Goal: Transaction & Acquisition: Purchase product/service

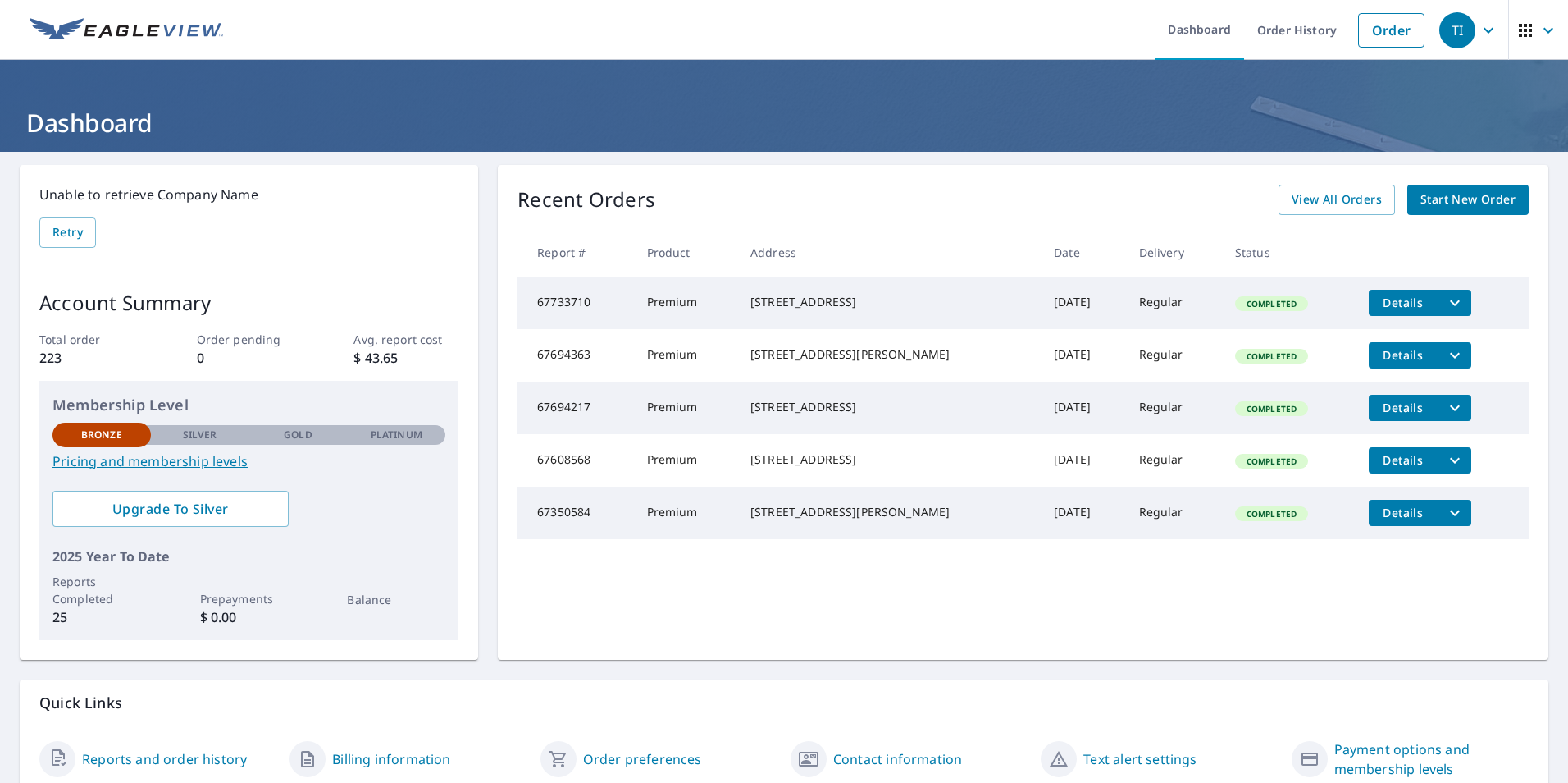
click at [1458, 200] on span "Start New Order" at bounding box center [1468, 200] width 95 height 21
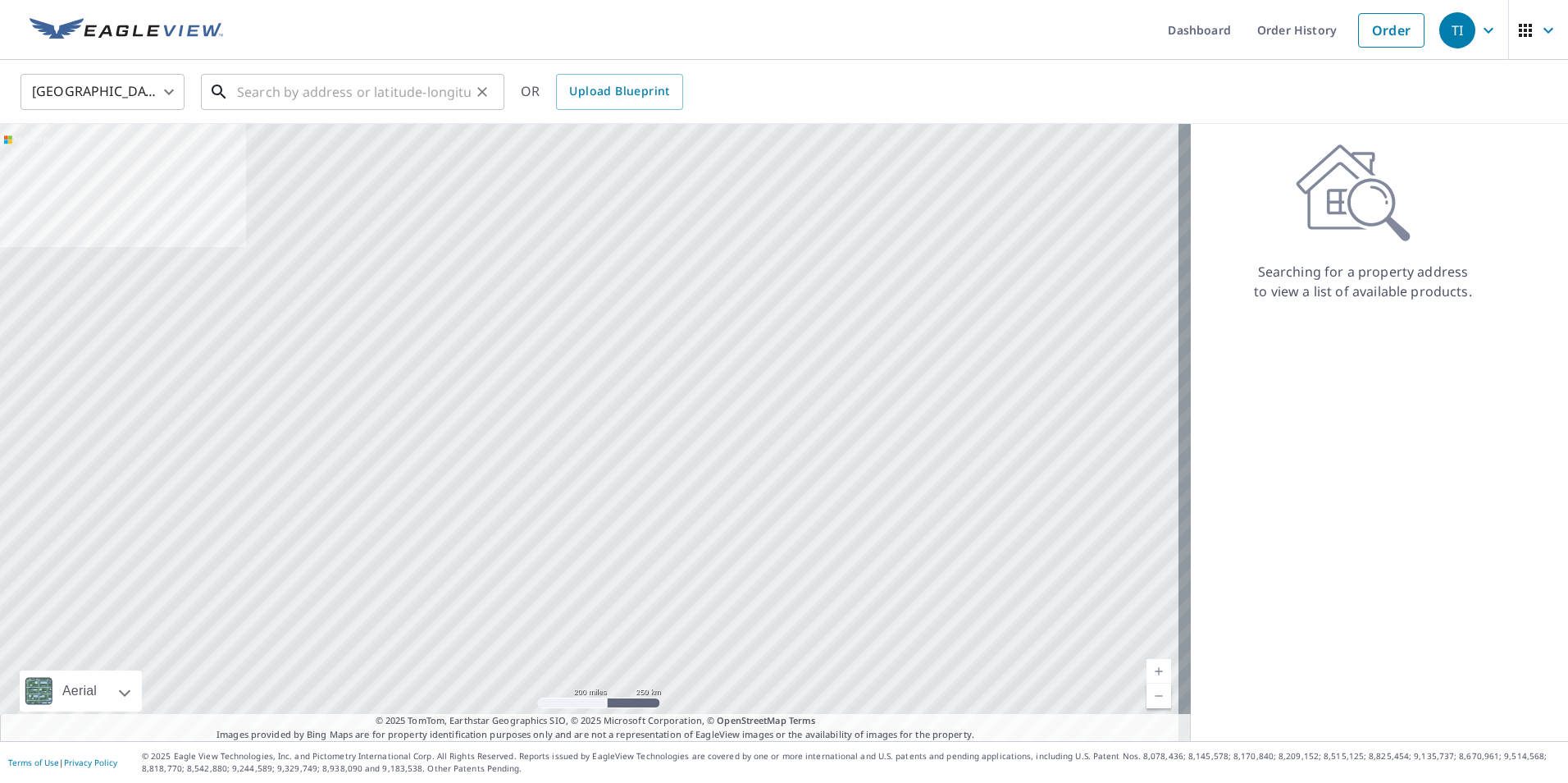
click at [307, 88] on input "text" at bounding box center [354, 92] width 234 height 46
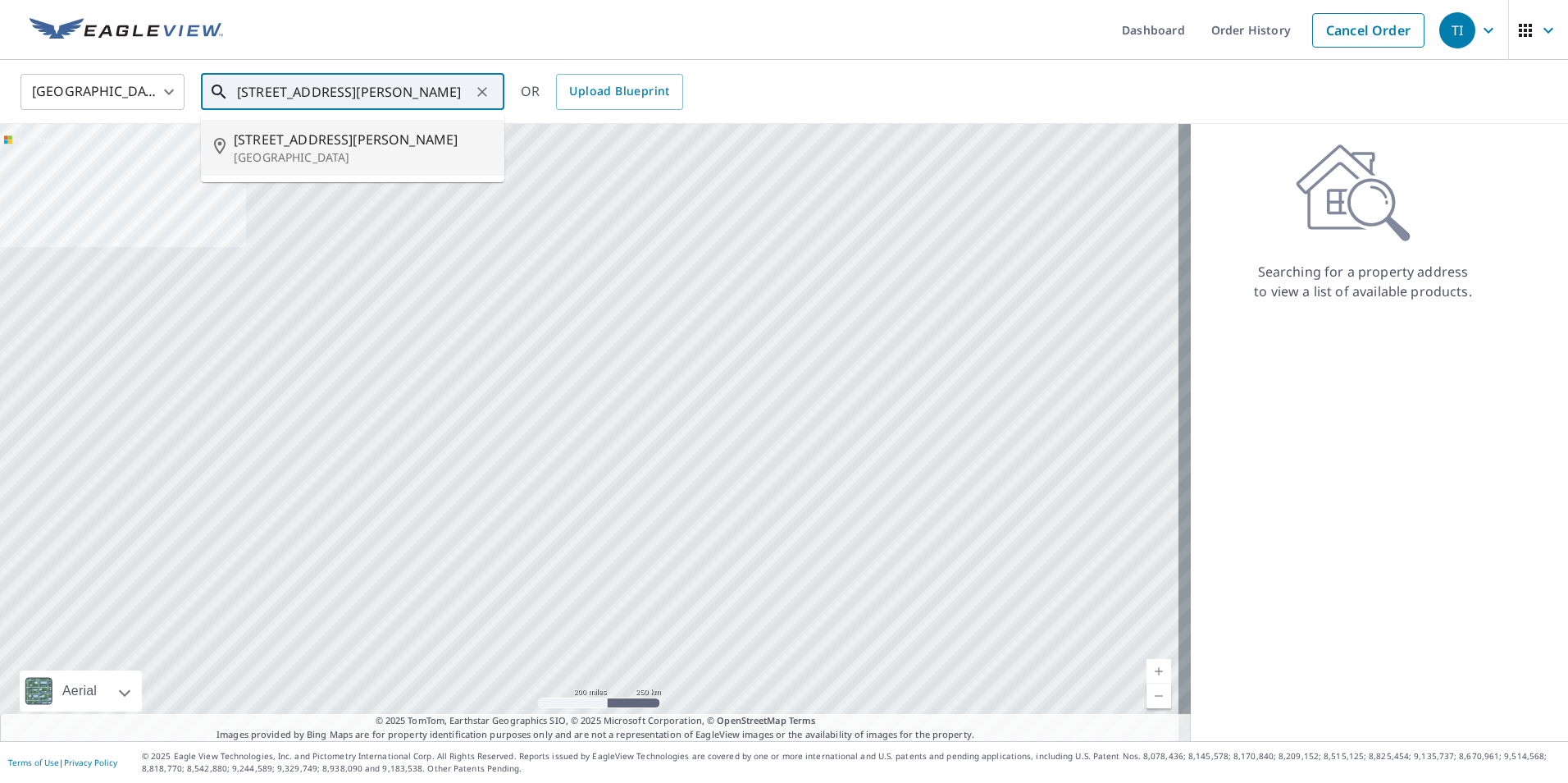
click at [247, 137] on span "[STREET_ADDRESS][PERSON_NAME]" at bounding box center [362, 139] width 258 height 20
type input "[STREET_ADDRESS][PERSON_NAME]"
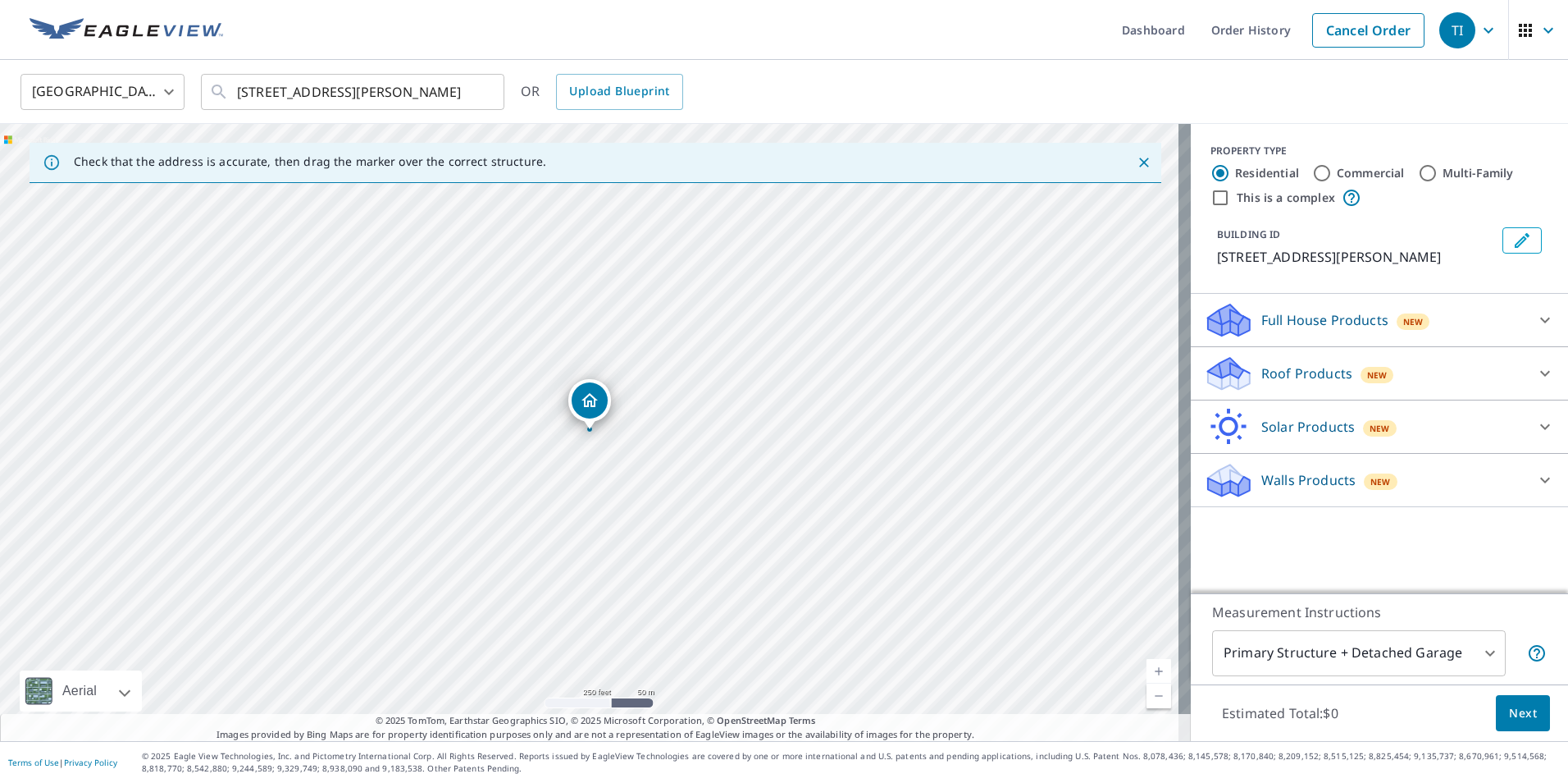
click at [1307, 373] on p "Roof Products" at bounding box center [1307, 373] width 91 height 20
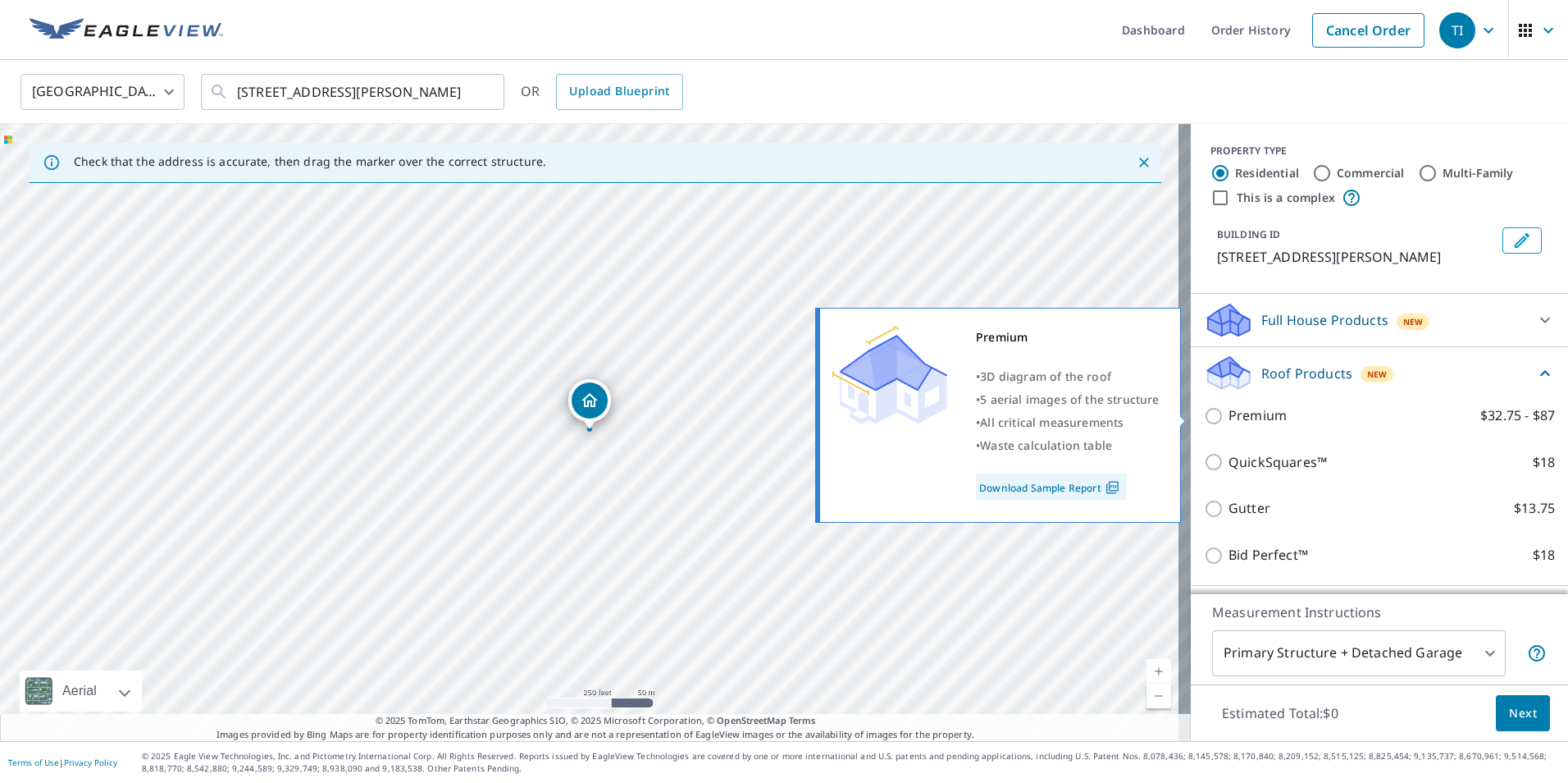
click at [1254, 422] on p "Premium" at bounding box center [1257, 415] width 58 height 21
click at [1228, 422] on input "Premium $32.75 - $87" at bounding box center [1216, 416] width 24 height 20
checkbox input "true"
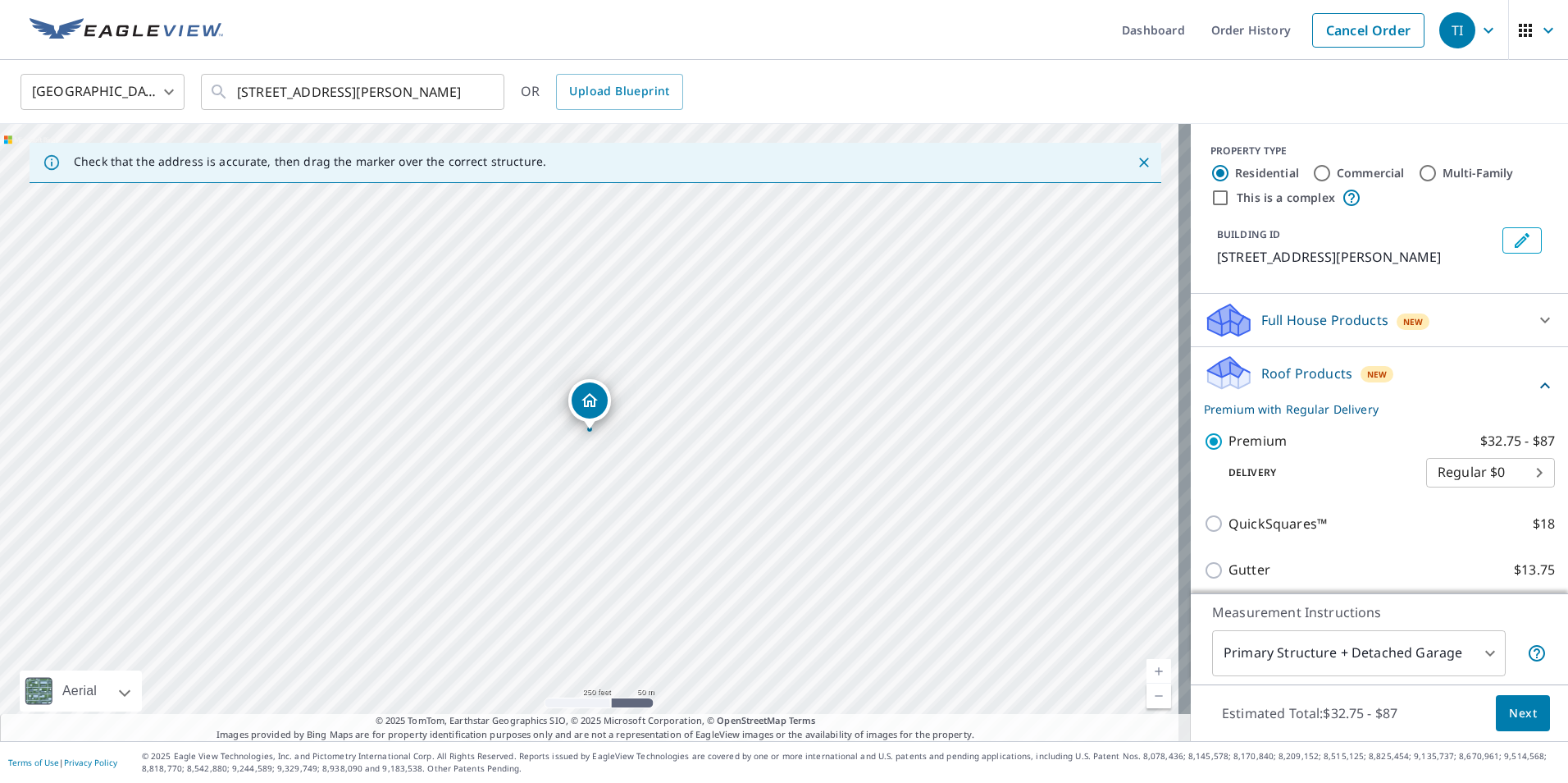
click at [1511, 705] on span "Next" at bounding box center [1522, 713] width 28 height 21
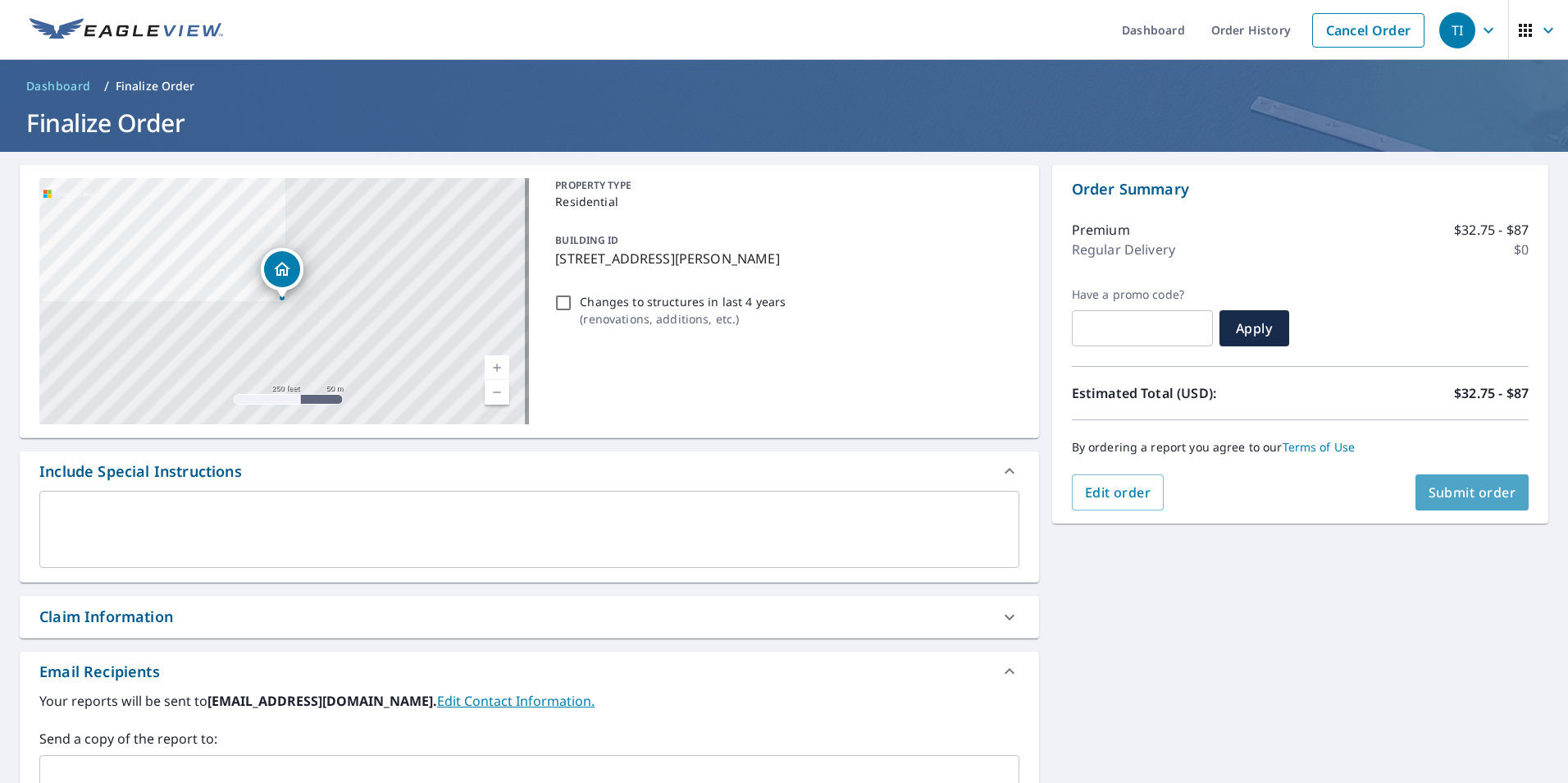
click at [1456, 490] on span "Submit order" at bounding box center [1473, 493] width 88 height 18
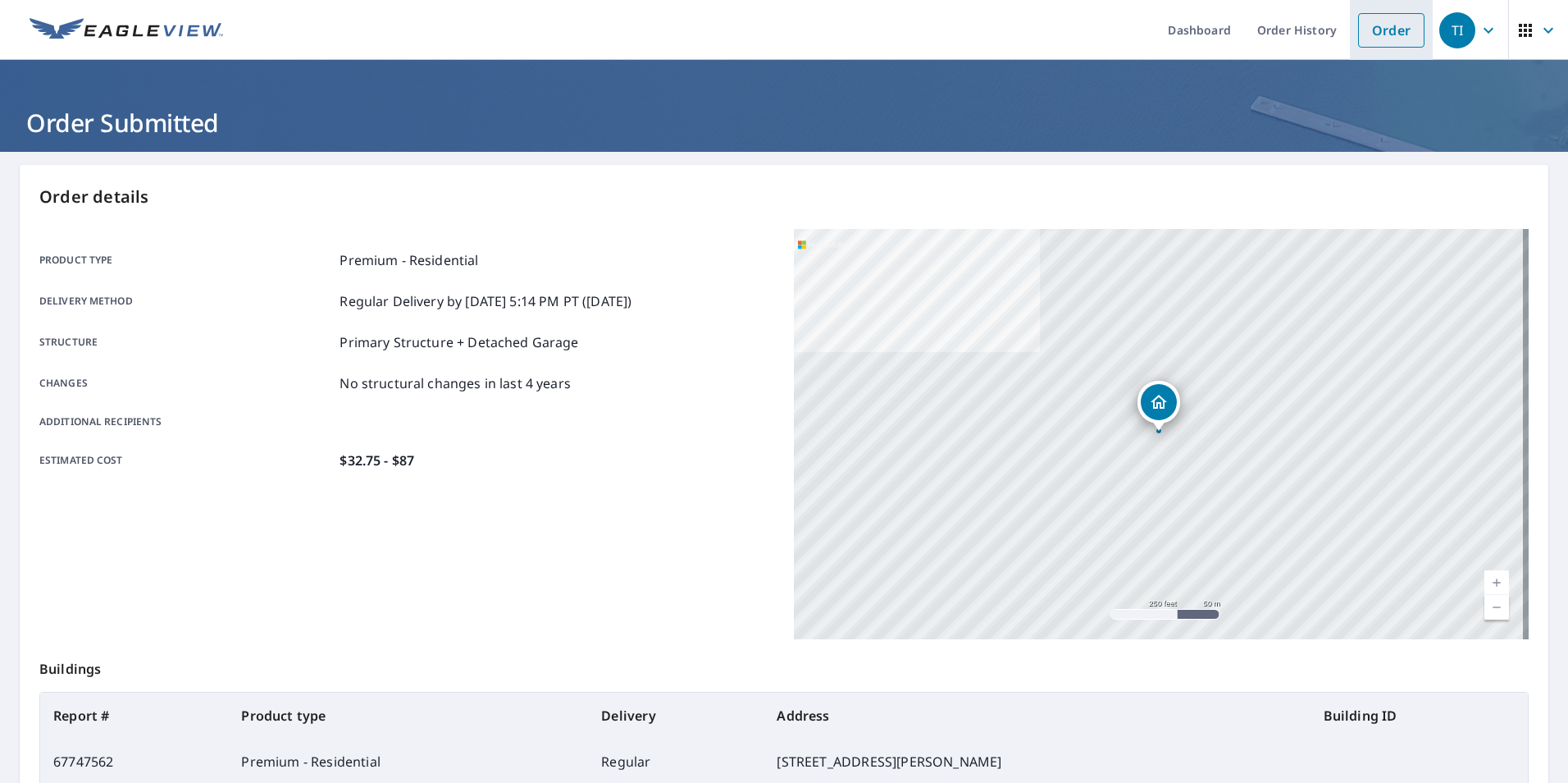
click at [1395, 29] on link "Order" at bounding box center [1391, 31] width 66 height 34
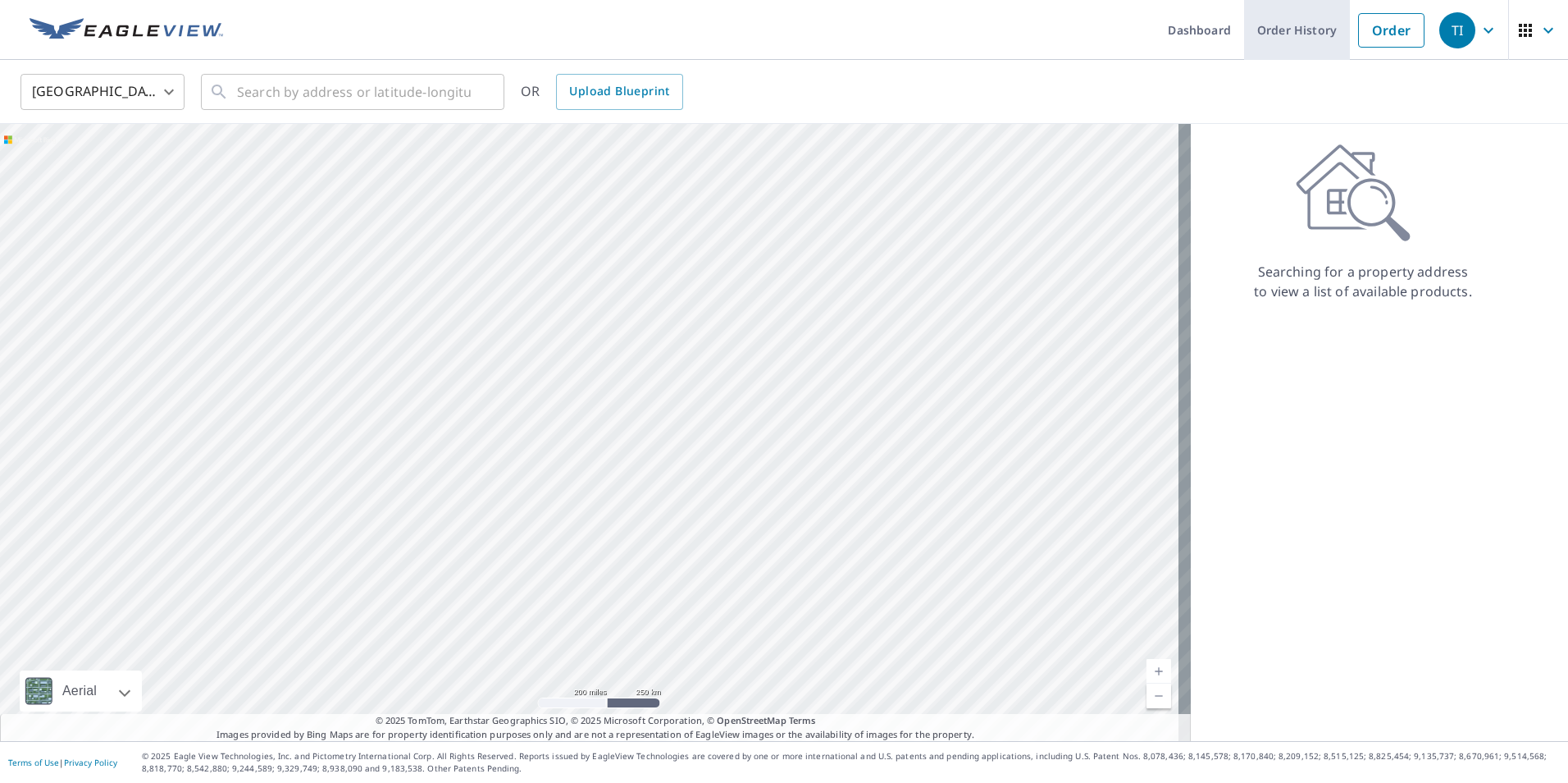
click at [1254, 19] on link "Order History" at bounding box center [1298, 30] width 106 height 60
